Goal: Information Seeking & Learning: Learn about a topic

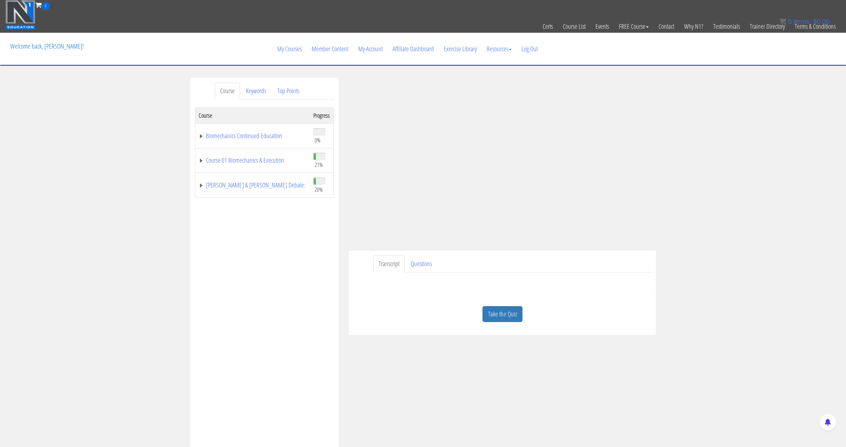
click at [515, 314] on link "Take the Quiz" at bounding box center [503, 314] width 40 height 16
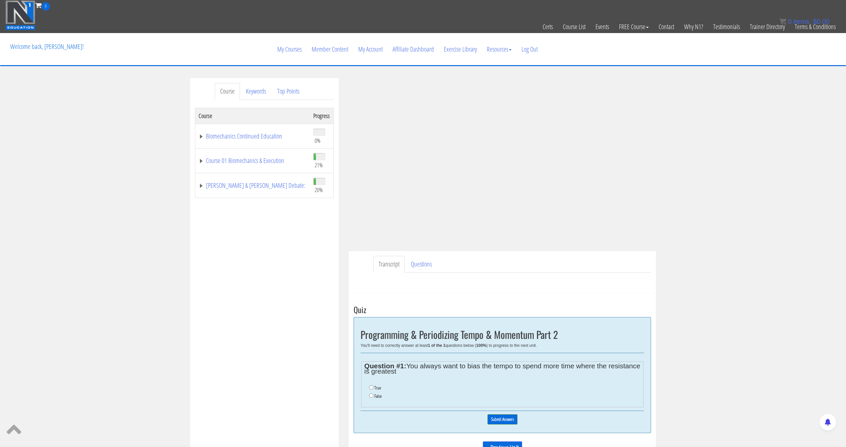
drag, startPoint x: 376, startPoint y: 389, endPoint x: 383, endPoint y: 390, distance: 6.8
click at [376, 388] on label "True" at bounding box center [378, 387] width 7 height 5
click at [374, 388] on input "True" at bounding box center [371, 387] width 4 height 4
radio input "true"
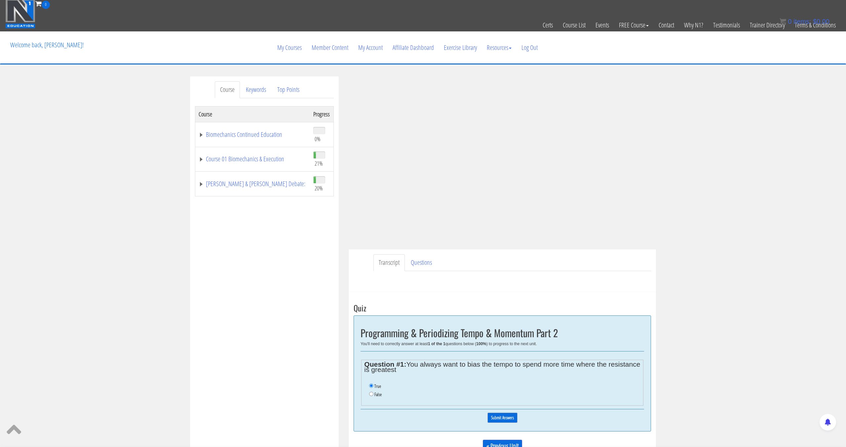
click at [498, 417] on input "Submit Answers" at bounding box center [503, 418] width 30 height 10
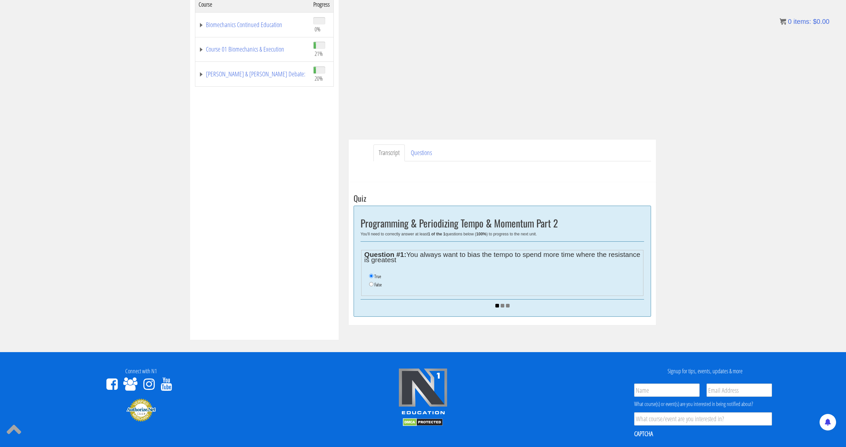
scroll to position [113, 0]
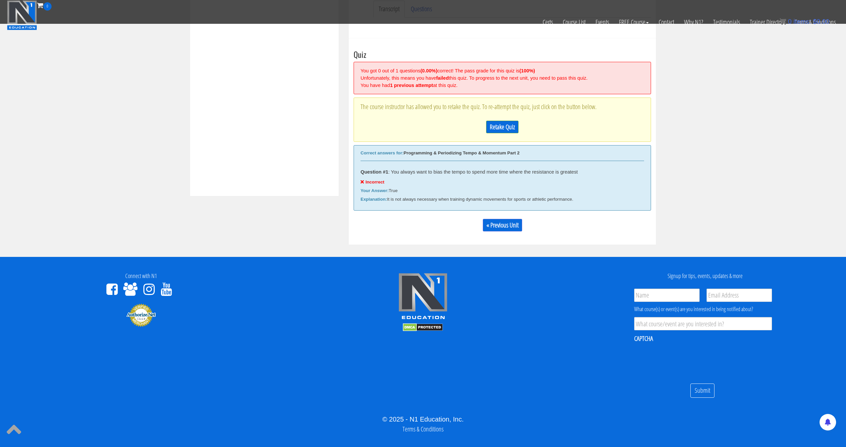
scroll to position [233, 0]
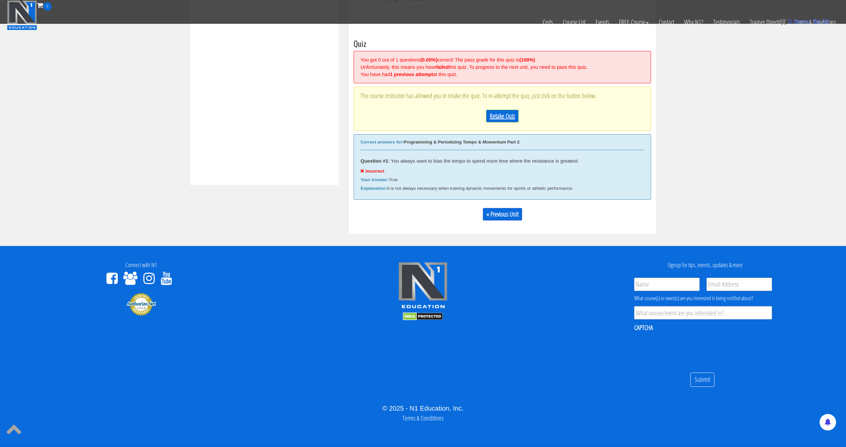
click at [502, 119] on link "Retake Quiz" at bounding box center [502, 116] width 32 height 13
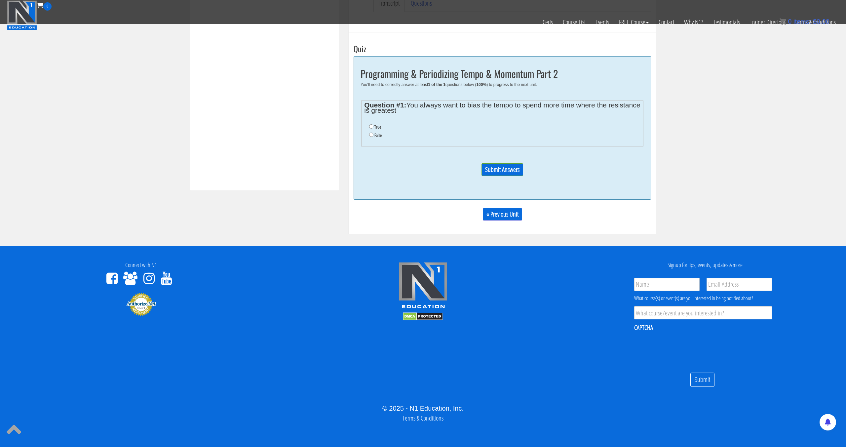
scroll to position [228, 0]
click at [370, 134] on input "False" at bounding box center [371, 135] width 4 height 4
radio input "true"
click at [507, 170] on input "Submit Answers" at bounding box center [503, 169] width 42 height 13
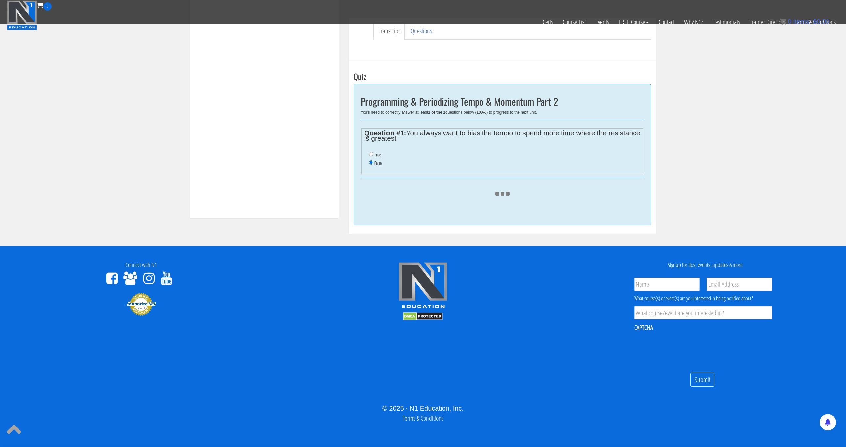
scroll to position [213, 0]
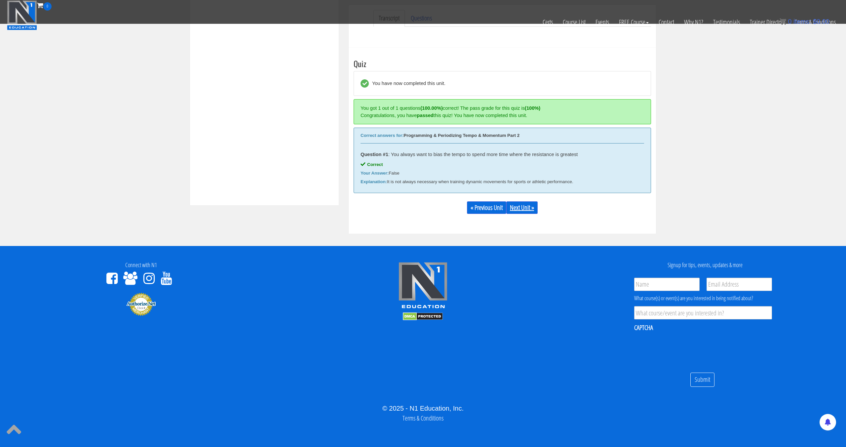
click at [517, 204] on link "Next Unit »" at bounding box center [522, 207] width 31 height 13
